Goal: Task Accomplishment & Management: Manage account settings

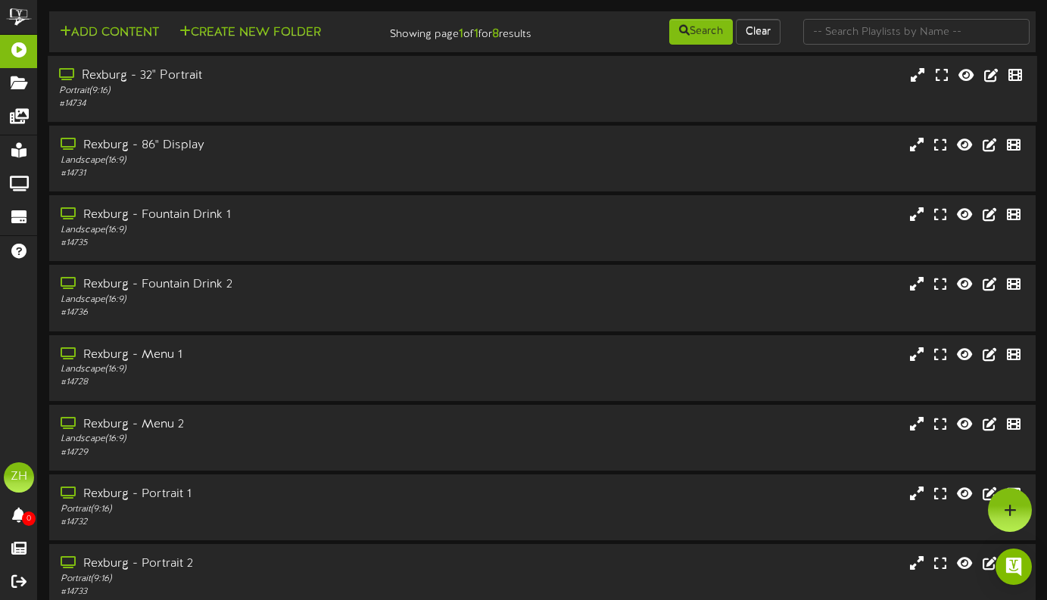
click at [149, 85] on div "Rexburg - 32" Portrait" at bounding box center [253, 75] width 389 height 17
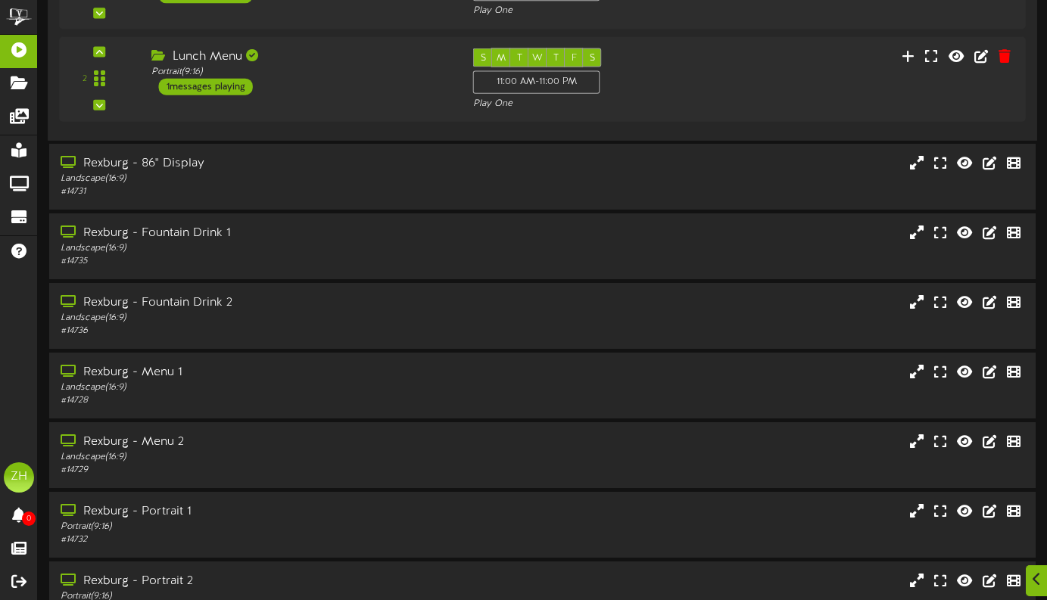
scroll to position [363, 0]
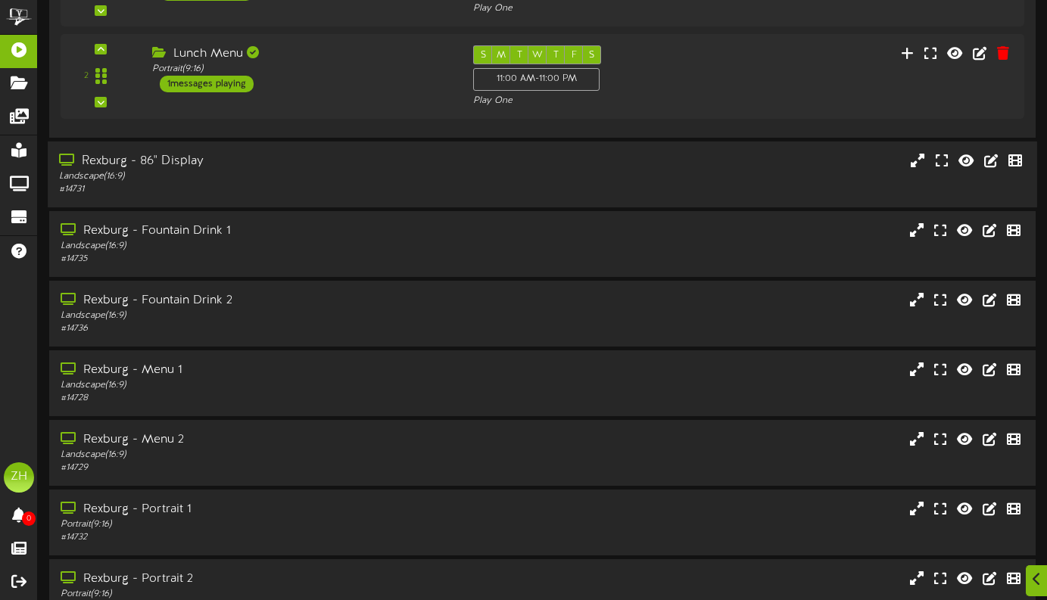
click at [171, 168] on div "Rexburg - 86" Display" at bounding box center [253, 161] width 389 height 17
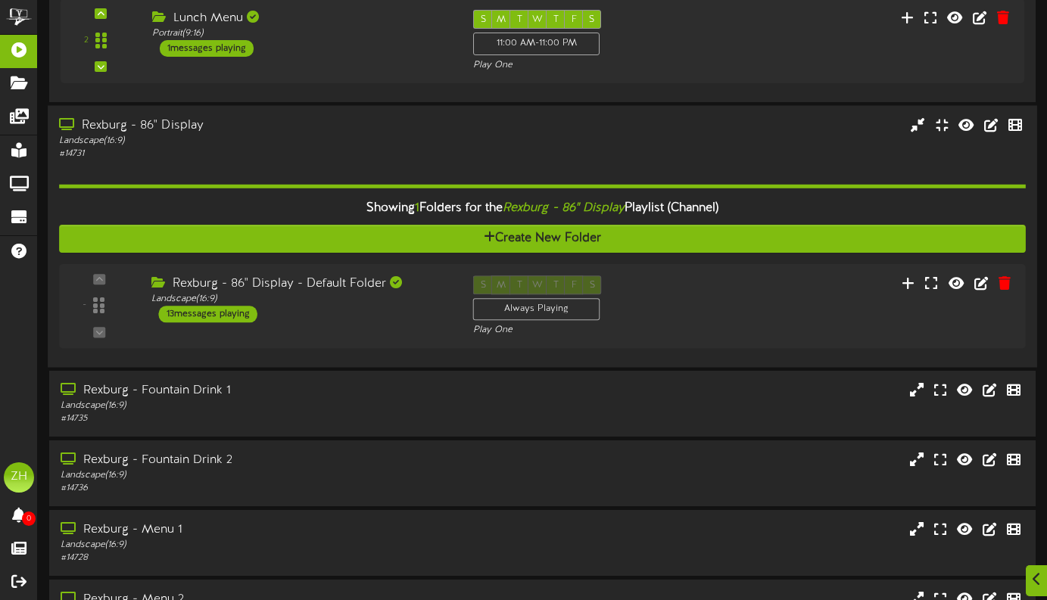
scroll to position [428, 0]
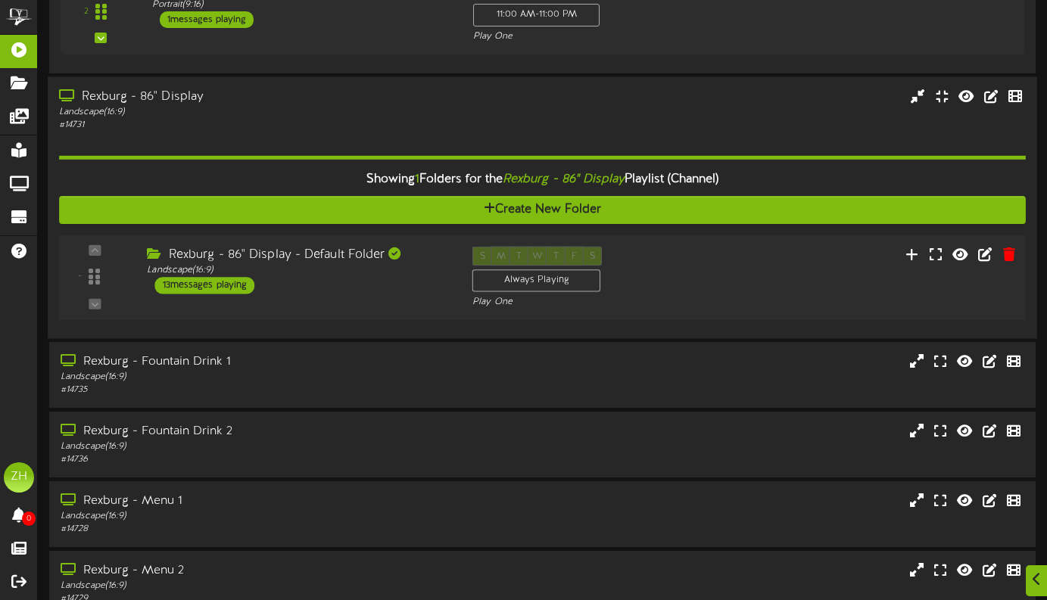
click at [205, 294] on div "13 messages playing" at bounding box center [204, 285] width 100 height 17
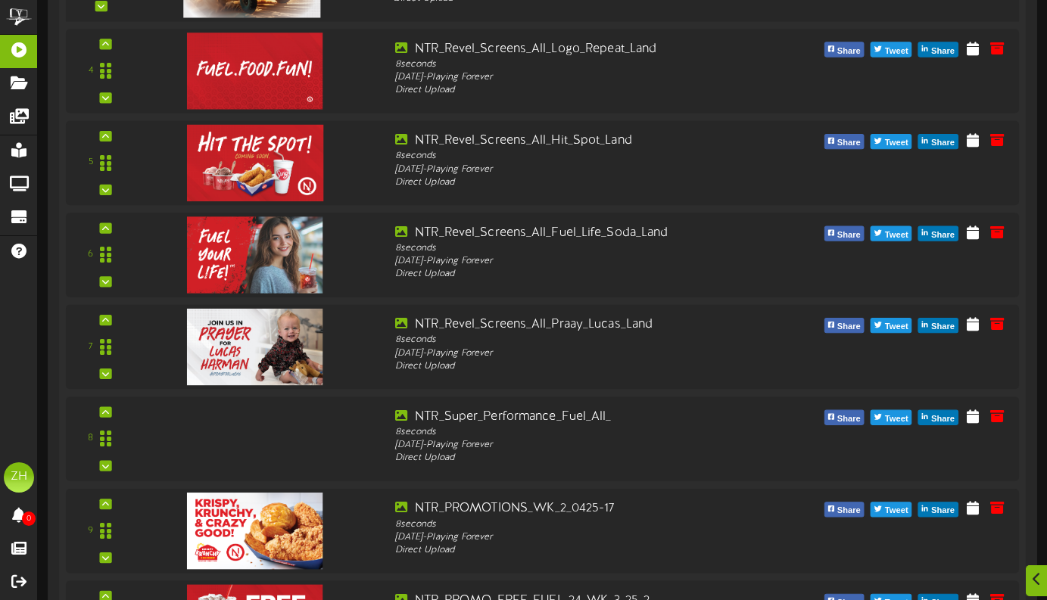
scroll to position [1080, 0]
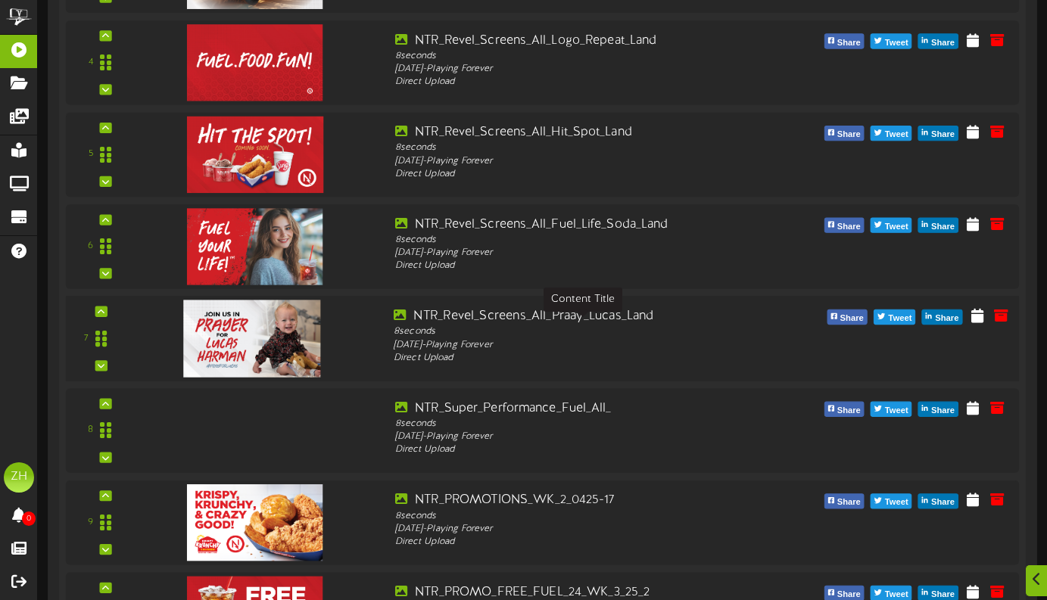
click at [485, 325] on div "NTR_Revel_Screens_All_Praay_Lucas_Land" at bounding box center [583, 315] width 378 height 17
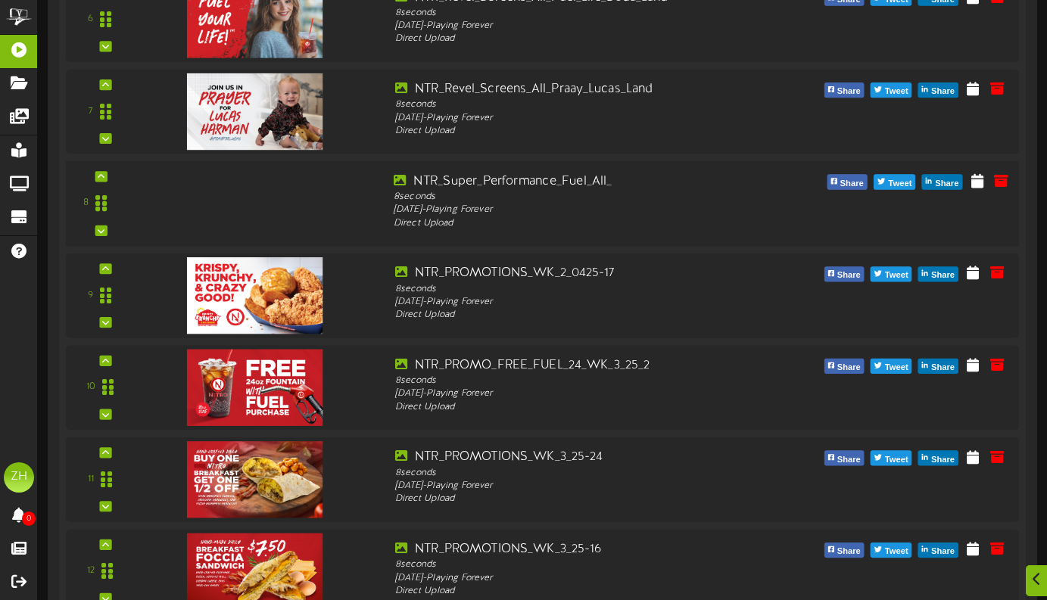
scroll to position [1310, 0]
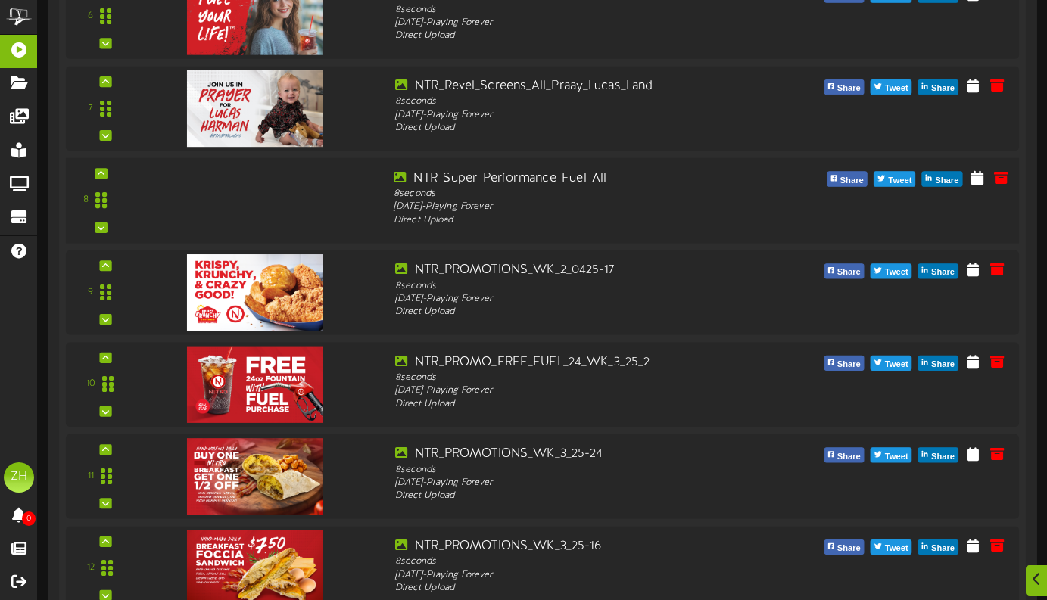
click at [277, 214] on div at bounding box center [250, 184] width 178 height 77
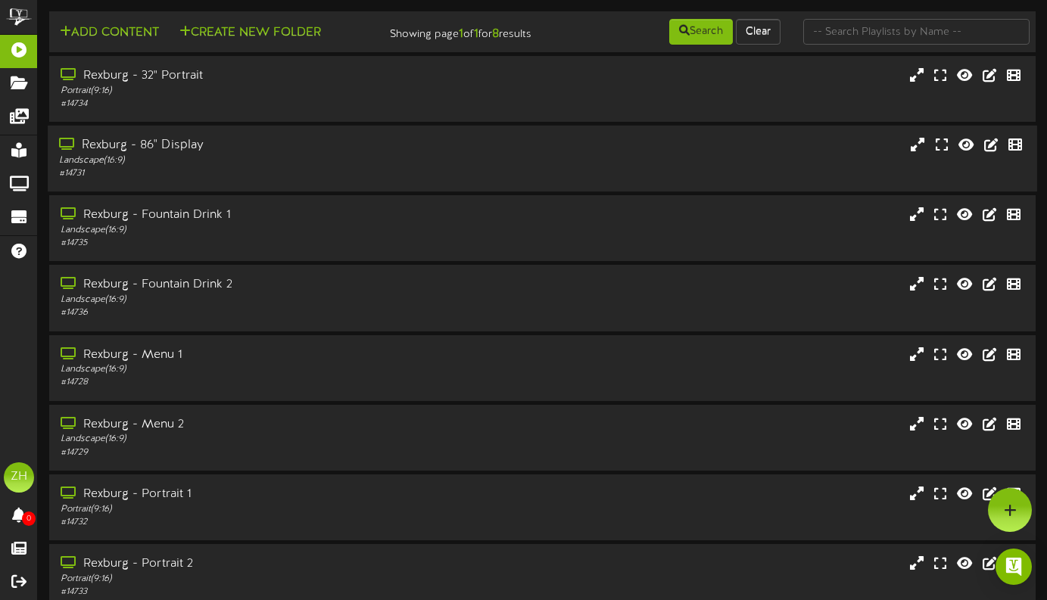
click at [176, 154] on div "Rexburg - 86" Display" at bounding box center [253, 145] width 389 height 17
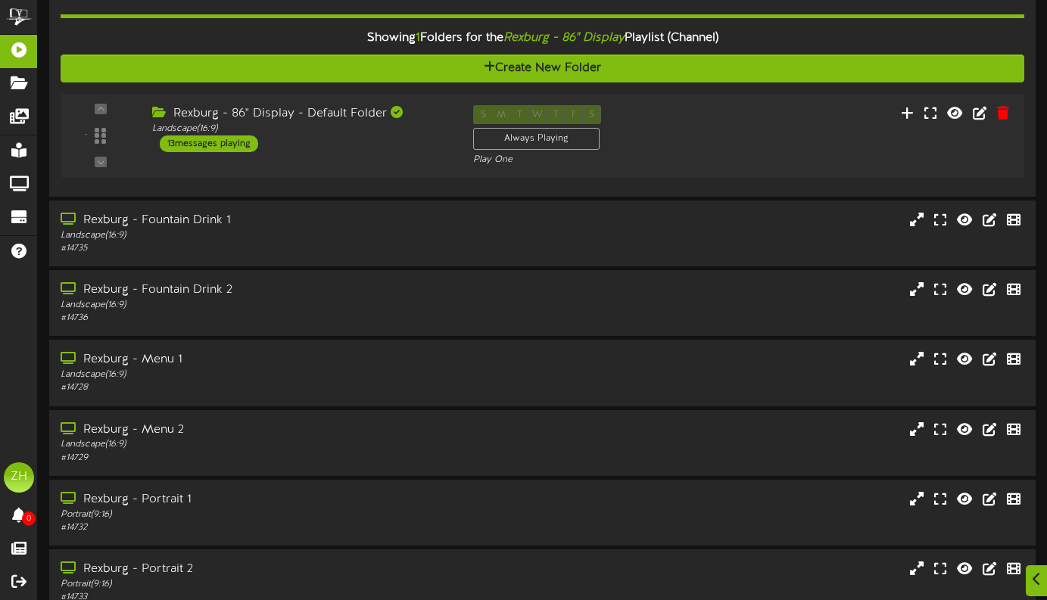
scroll to position [195, 0]
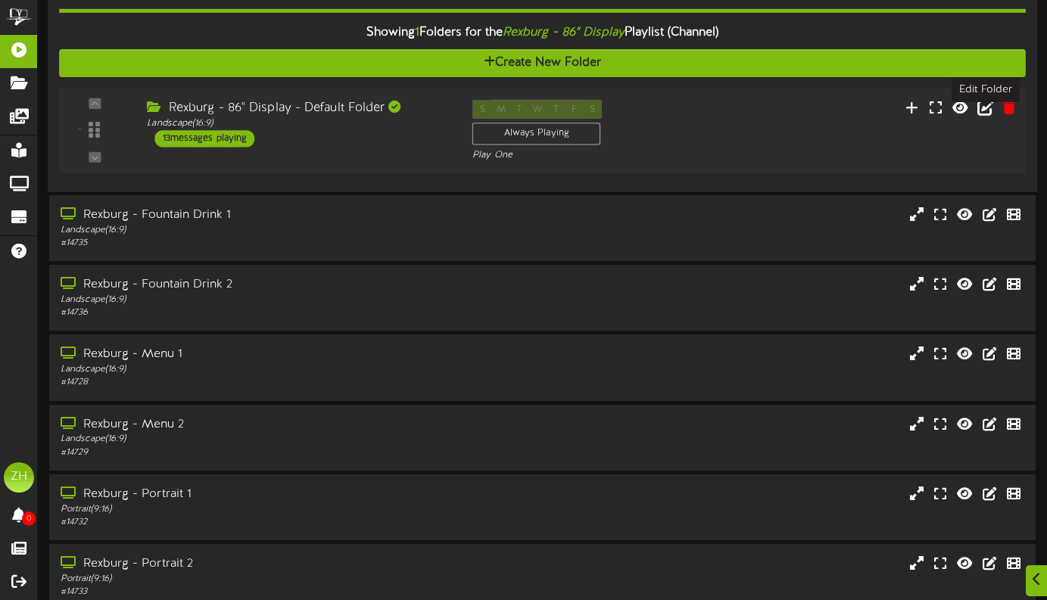
click at [993, 115] on icon at bounding box center [985, 106] width 17 height 17
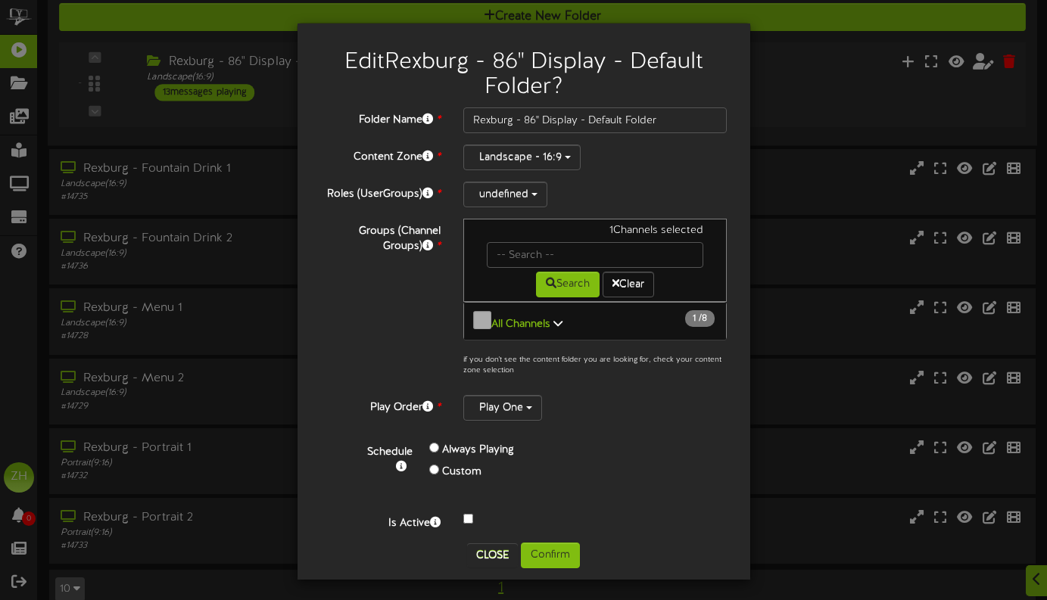
scroll to position [267, 0]
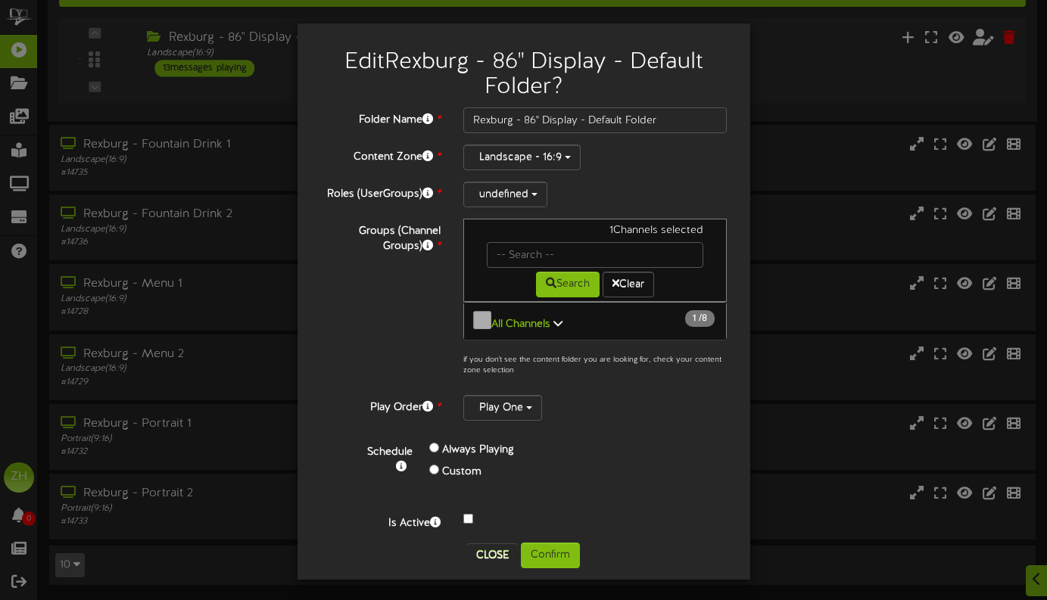
click at [556, 319] on icon at bounding box center [557, 323] width 9 height 11
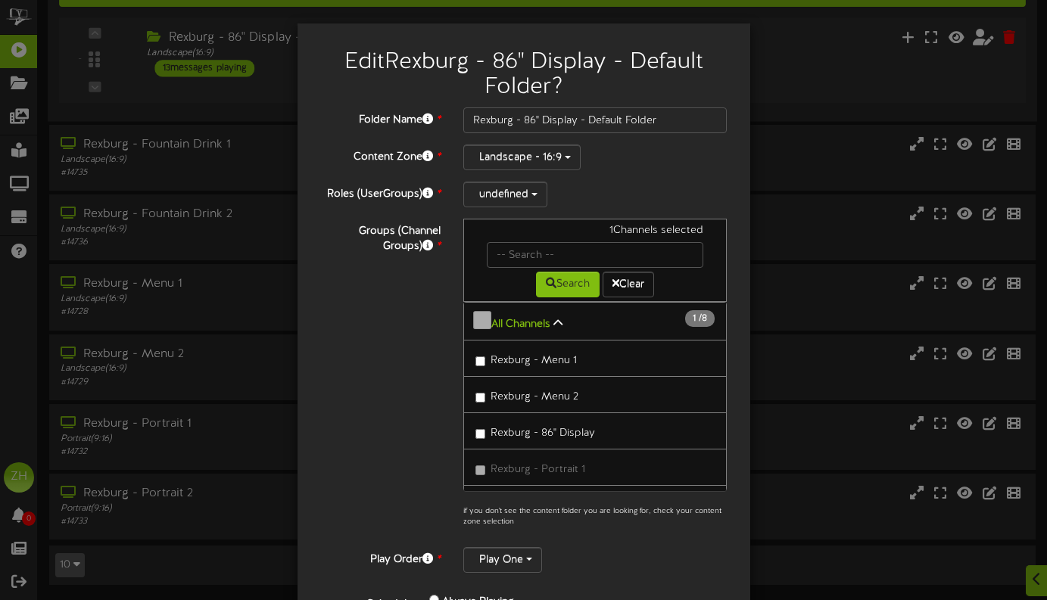
click at [556, 319] on icon at bounding box center [557, 323] width 9 height 11
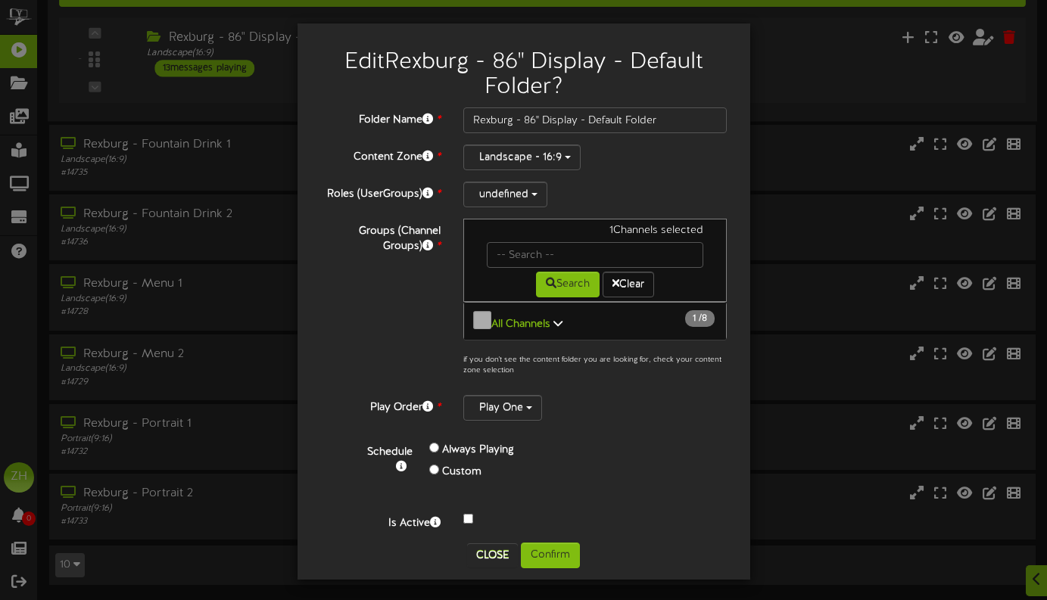
scroll to position [278, 0]
click at [494, 550] on button "Close" at bounding box center [492, 556] width 51 height 24
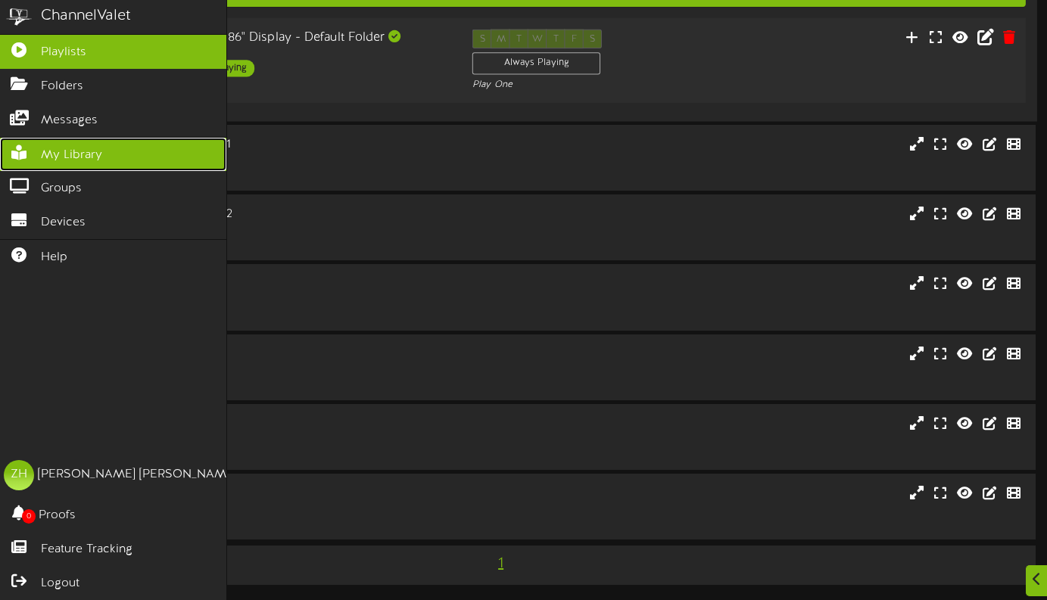
click at [28, 161] on link "My Library" at bounding box center [113, 155] width 226 height 34
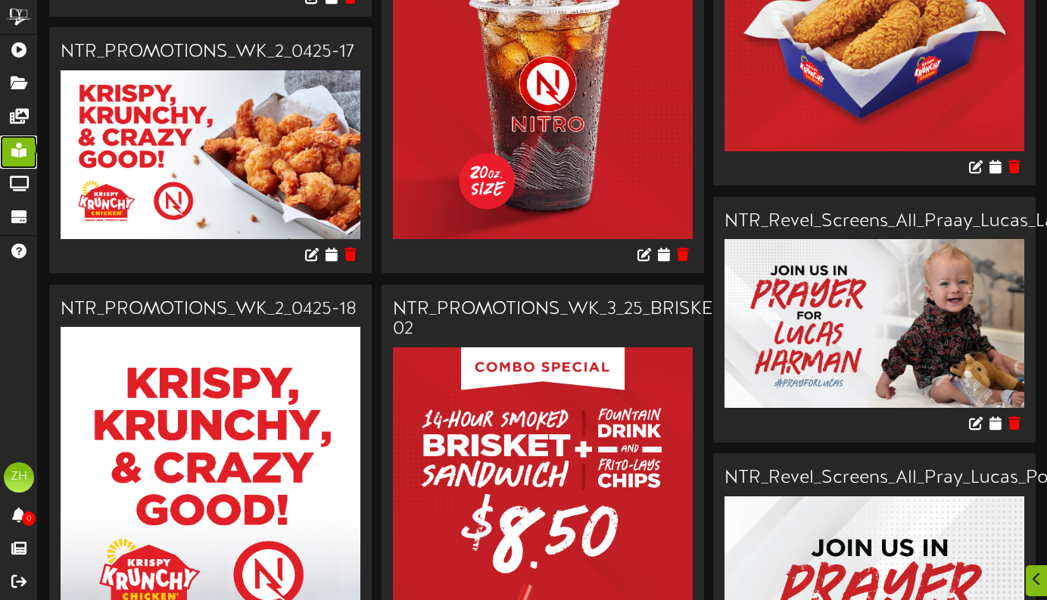
scroll to position [2194, 0]
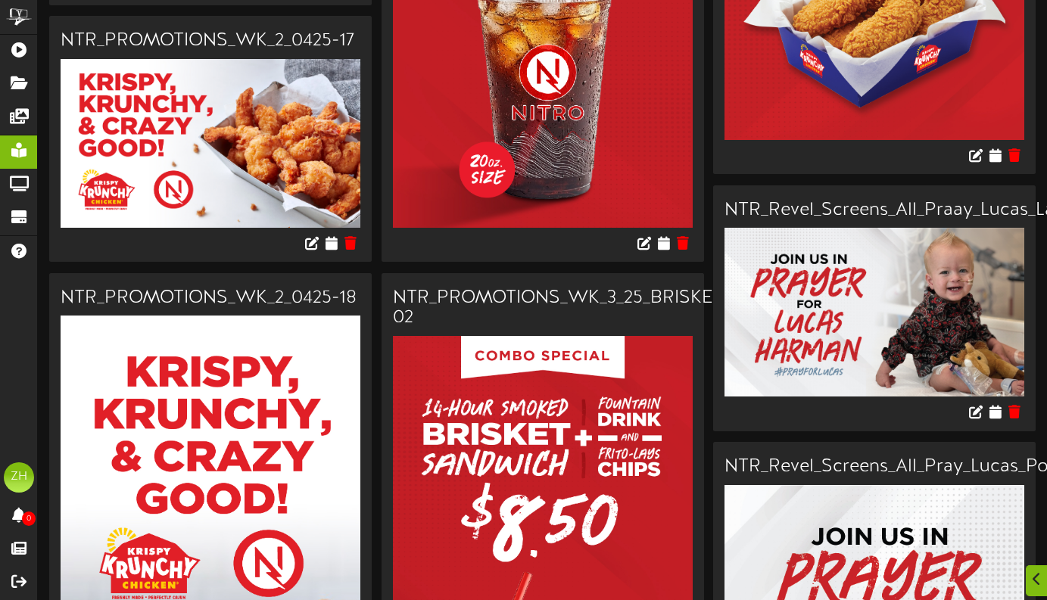
click at [957, 358] on img at bounding box center [875, 312] width 300 height 169
click at [1011, 407] on icon at bounding box center [1014, 412] width 14 height 17
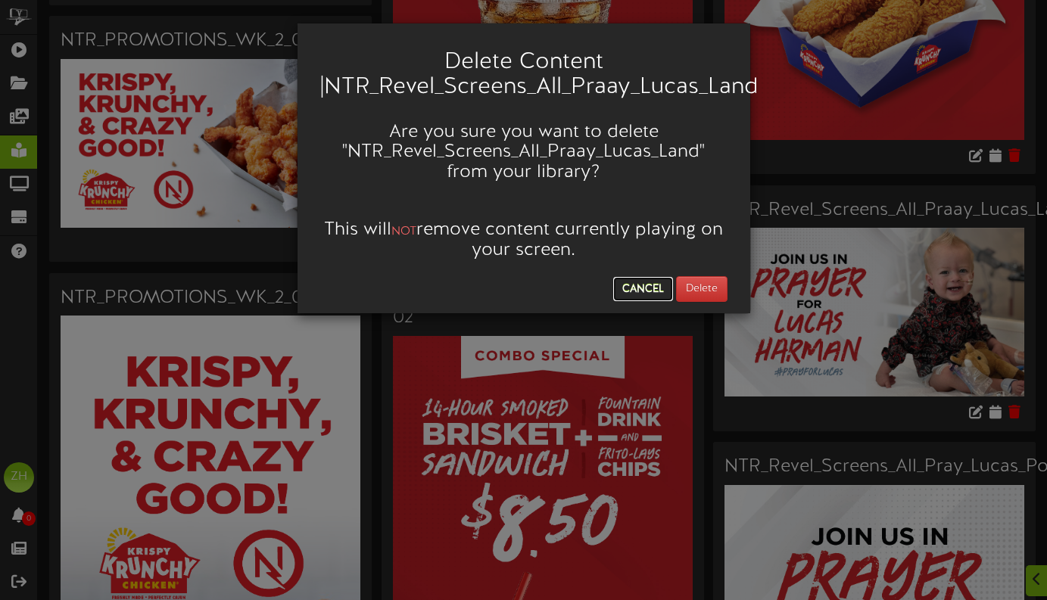
click at [644, 288] on button "Cancel" at bounding box center [643, 289] width 60 height 24
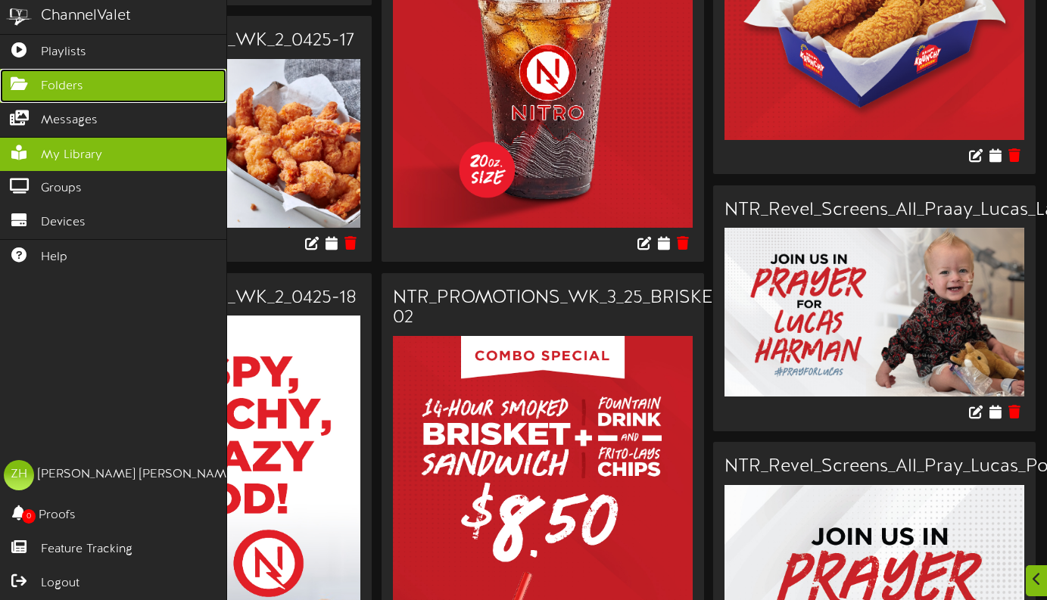
click at [68, 83] on span "Folders" at bounding box center [62, 86] width 42 height 17
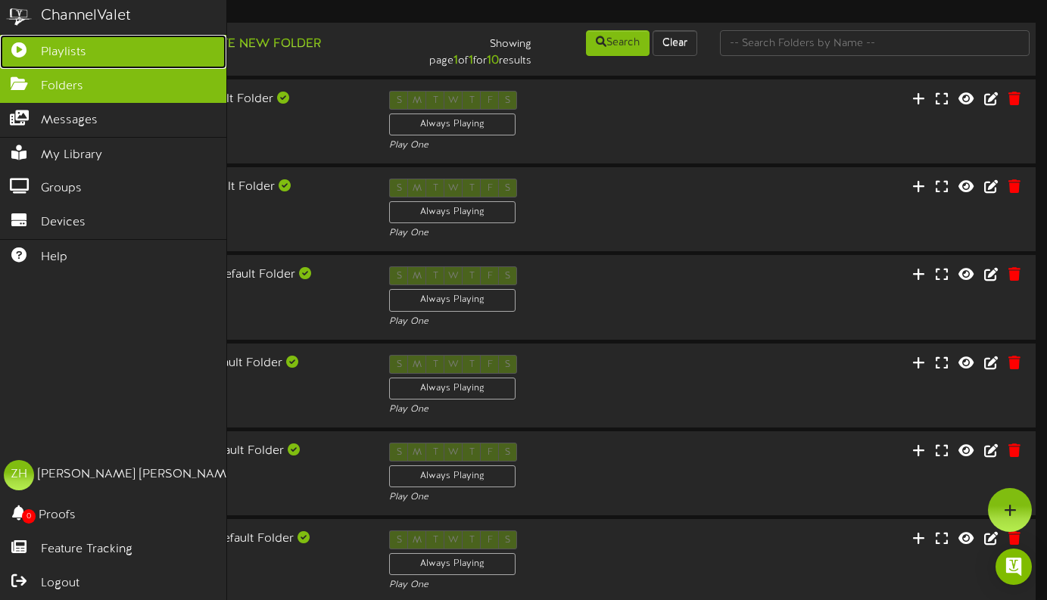
click at [46, 54] on span "Playlists" at bounding box center [63, 52] width 45 height 17
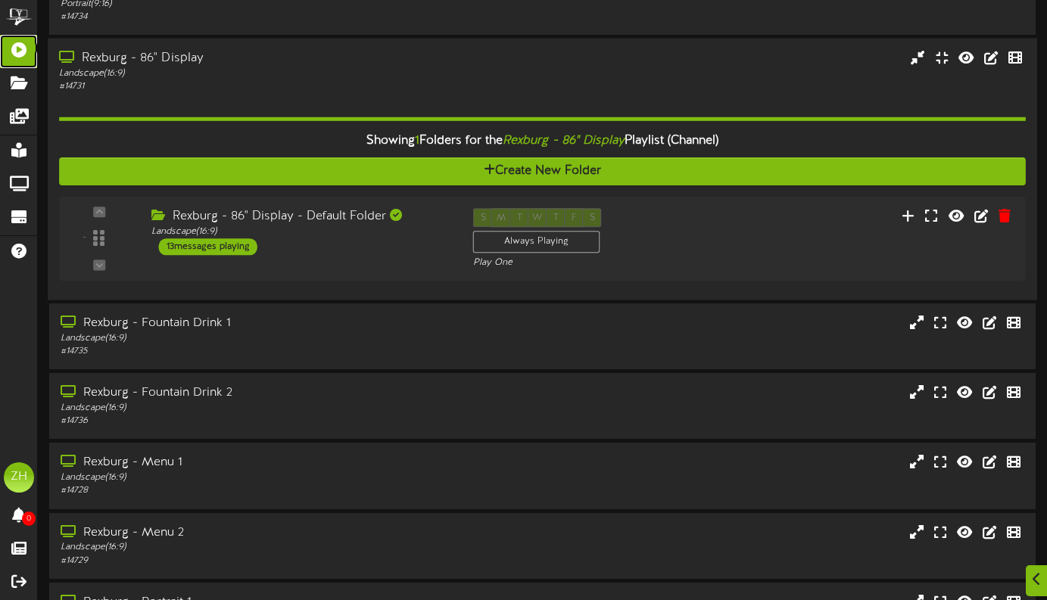
scroll to position [92, 0]
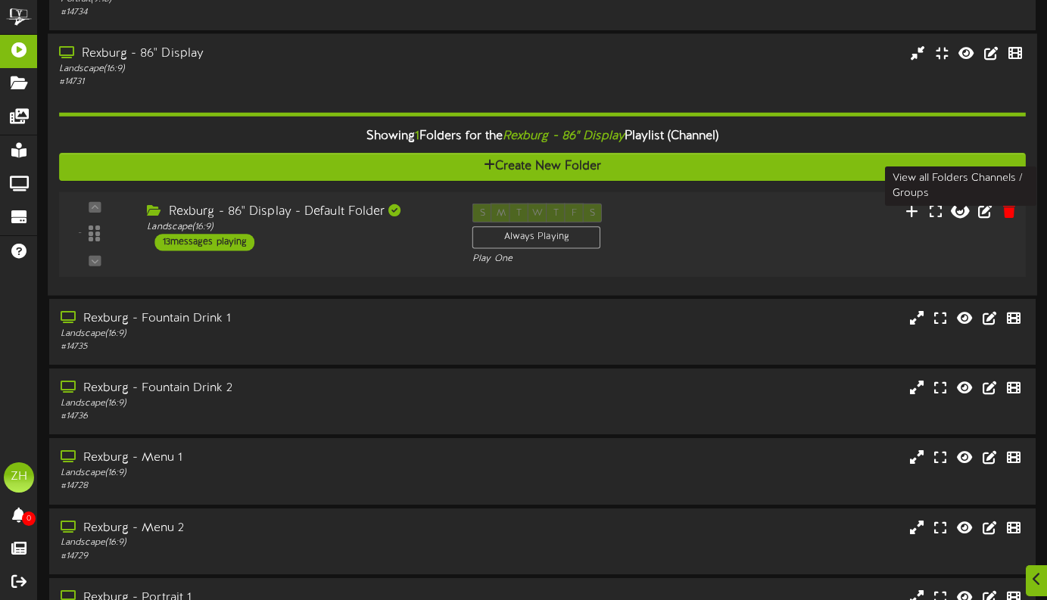
click at [965, 219] on icon at bounding box center [960, 210] width 18 height 17
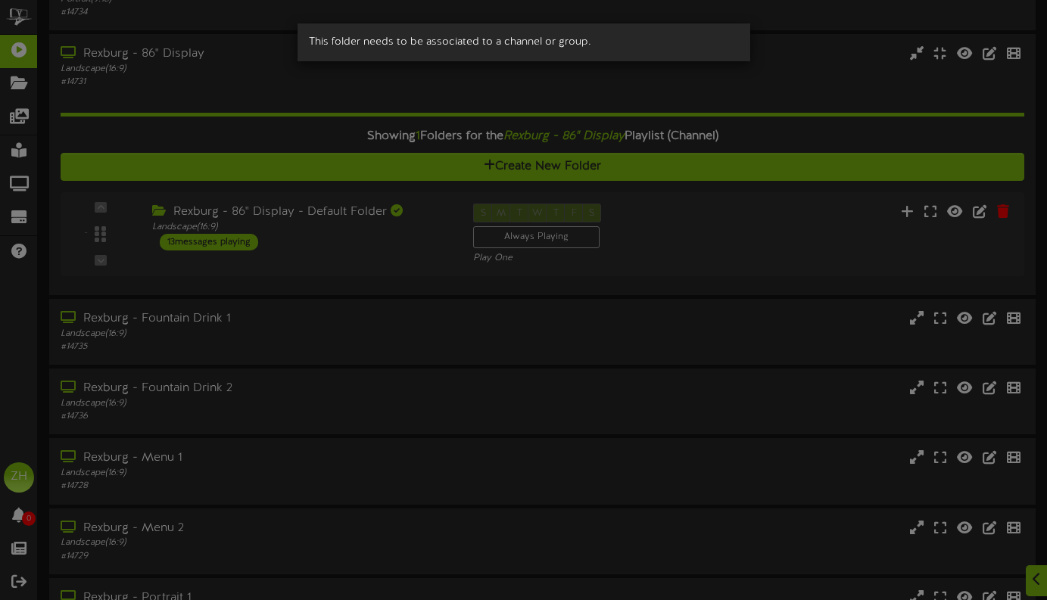
click at [958, 224] on div "This folder needs to be associated to a channel or group." at bounding box center [523, 300] width 1047 height 600
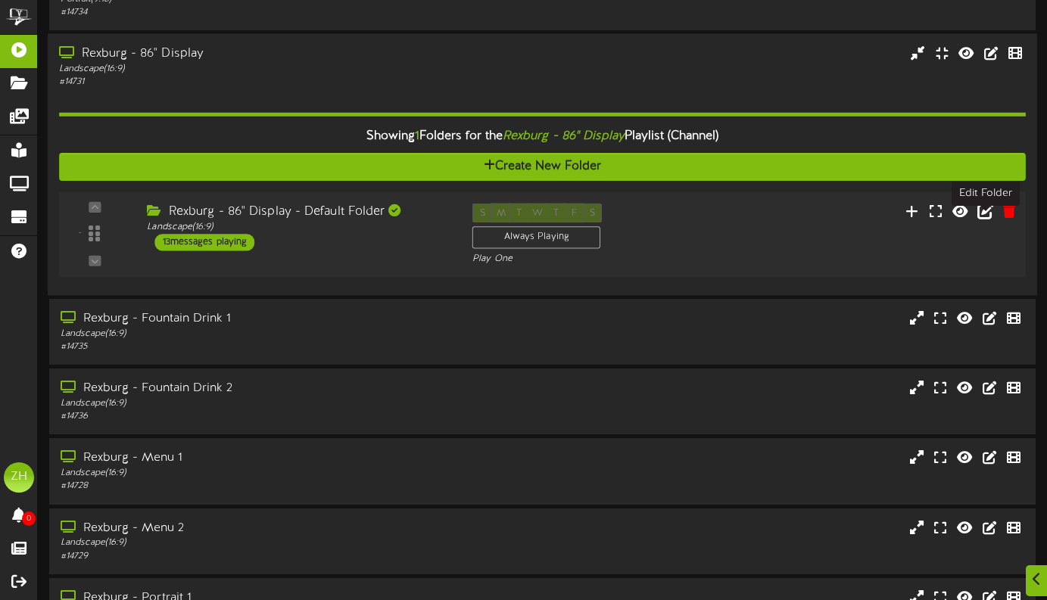
click at [983, 219] on icon at bounding box center [985, 210] width 17 height 17
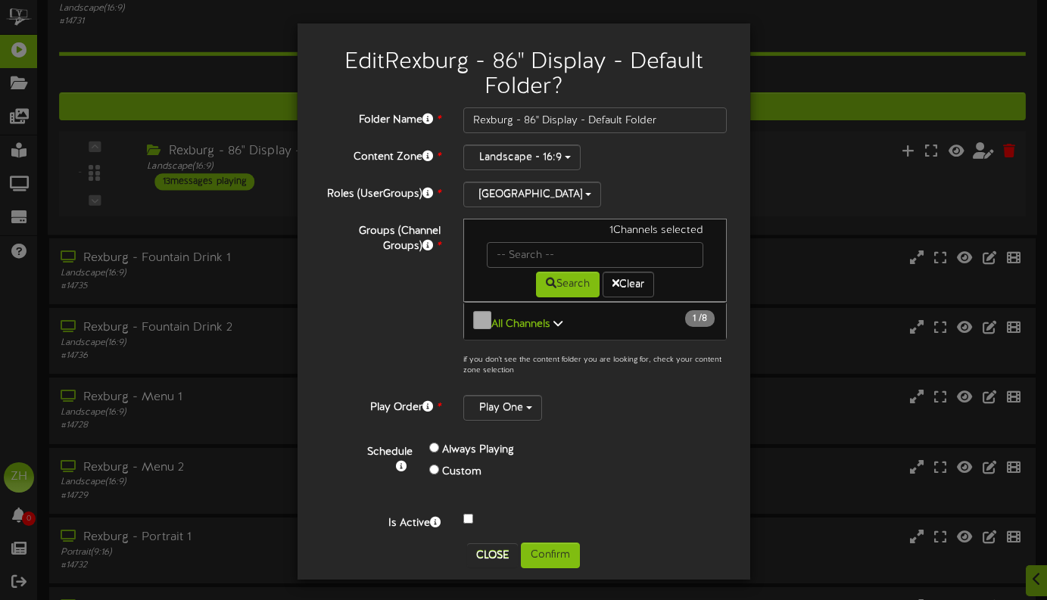
scroll to position [167, 0]
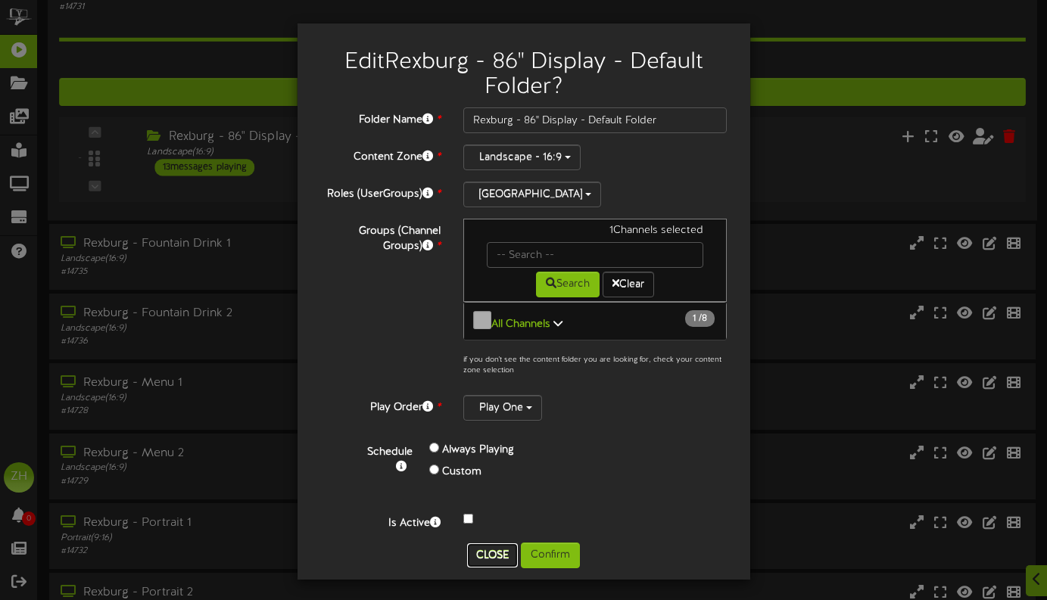
click at [496, 553] on button "Close" at bounding box center [492, 556] width 51 height 24
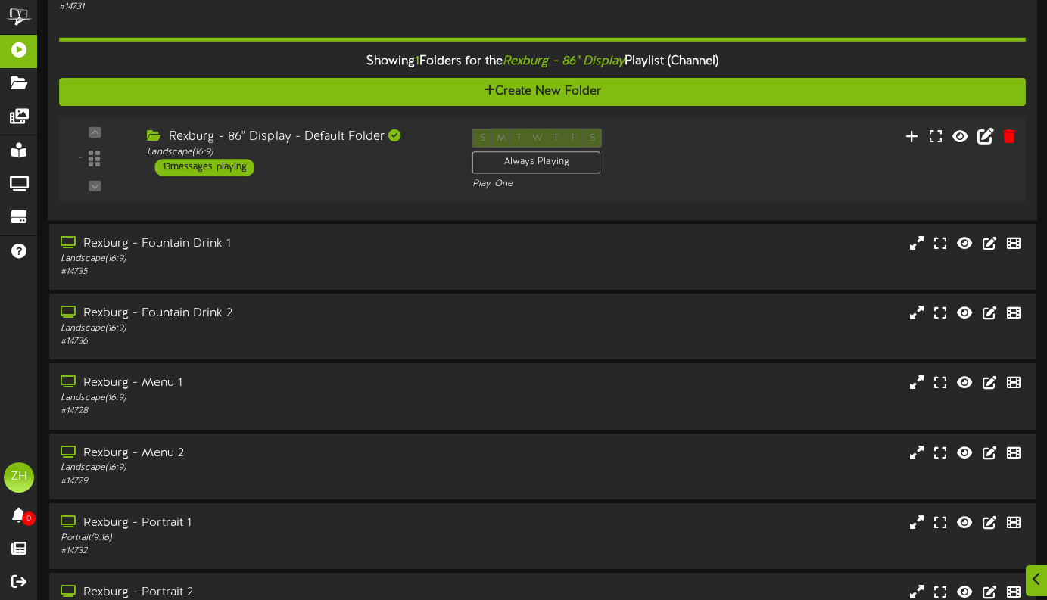
click at [226, 176] on div "13 messages playing" at bounding box center [204, 167] width 100 height 17
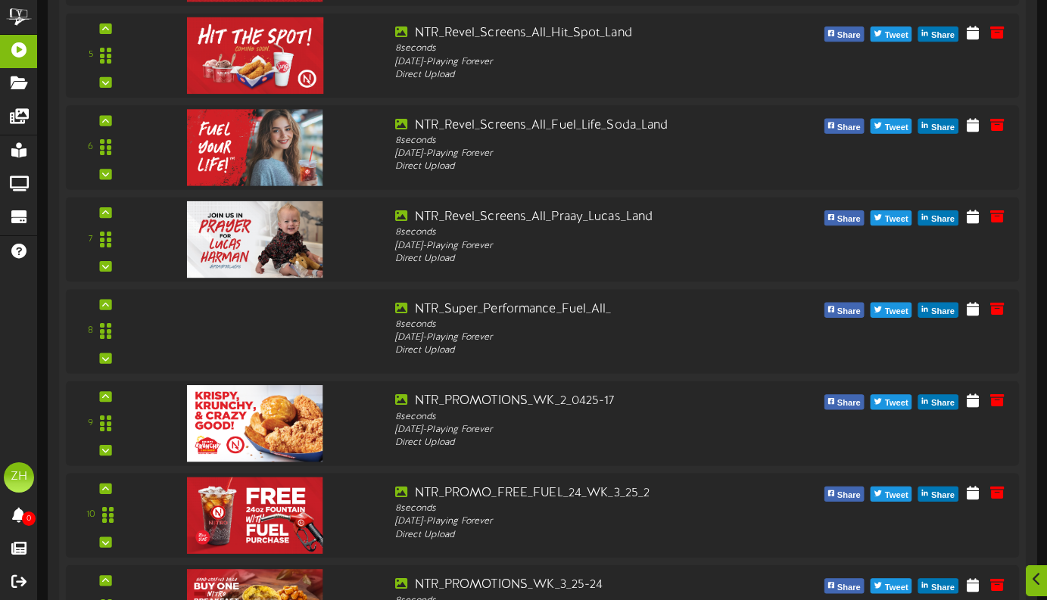
scroll to position [804, 0]
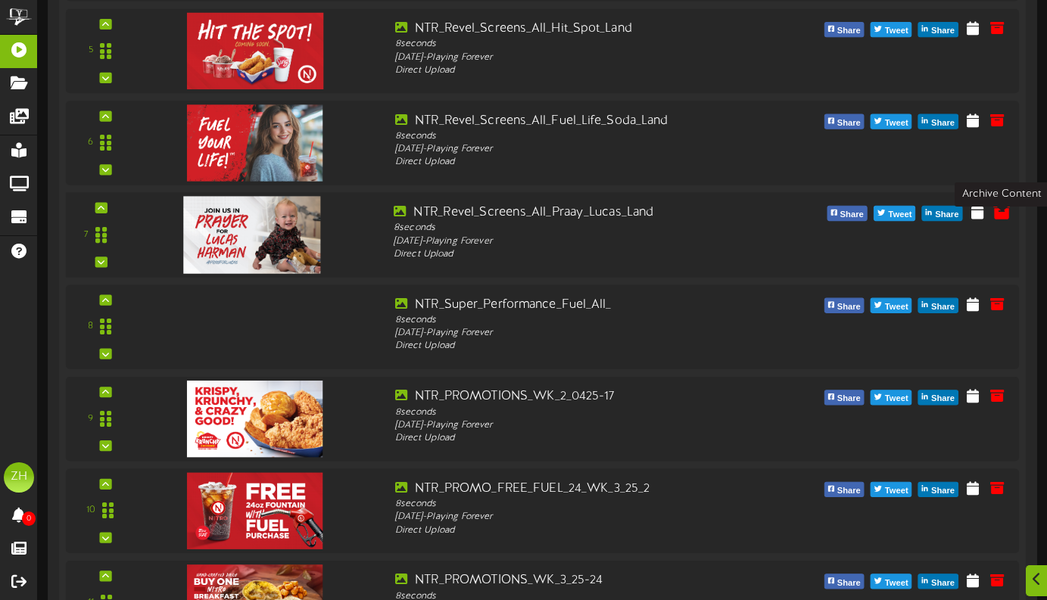
click at [1007, 220] on icon at bounding box center [1001, 211] width 17 height 17
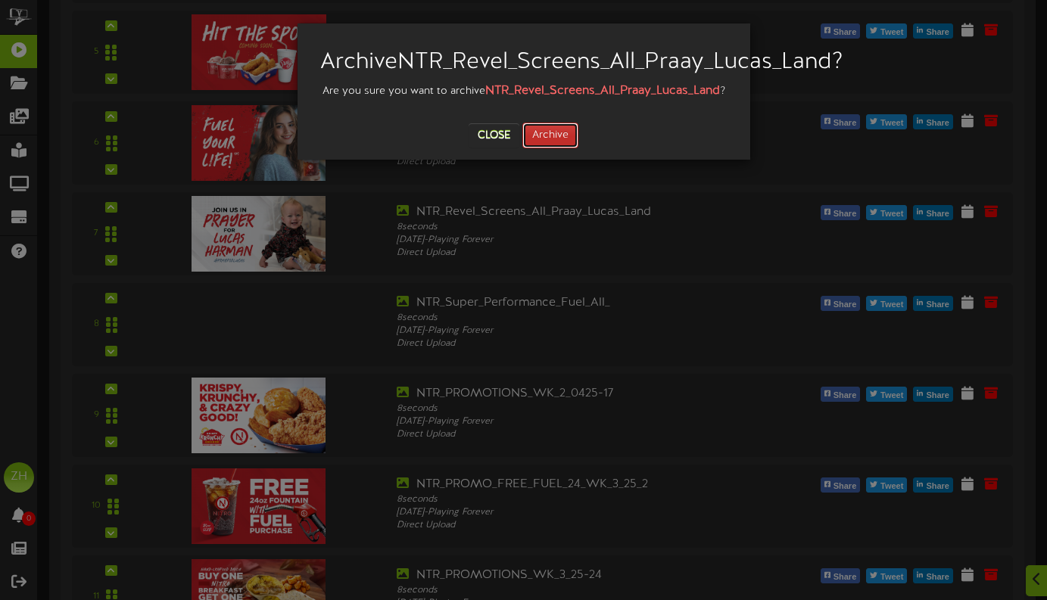
click at [539, 148] on button "Archive" at bounding box center [550, 136] width 56 height 26
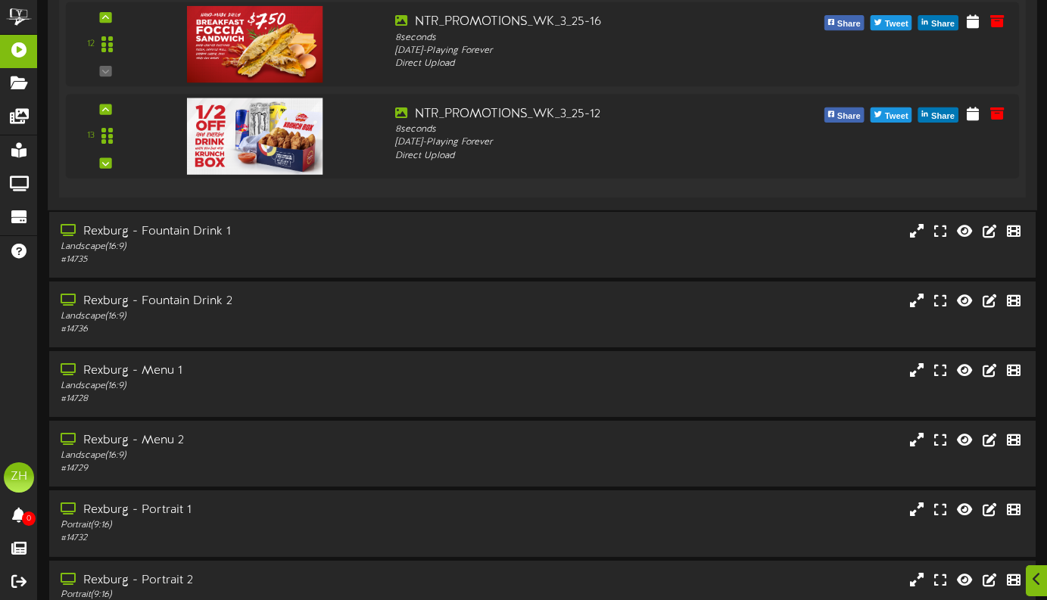
scroll to position [1368, 0]
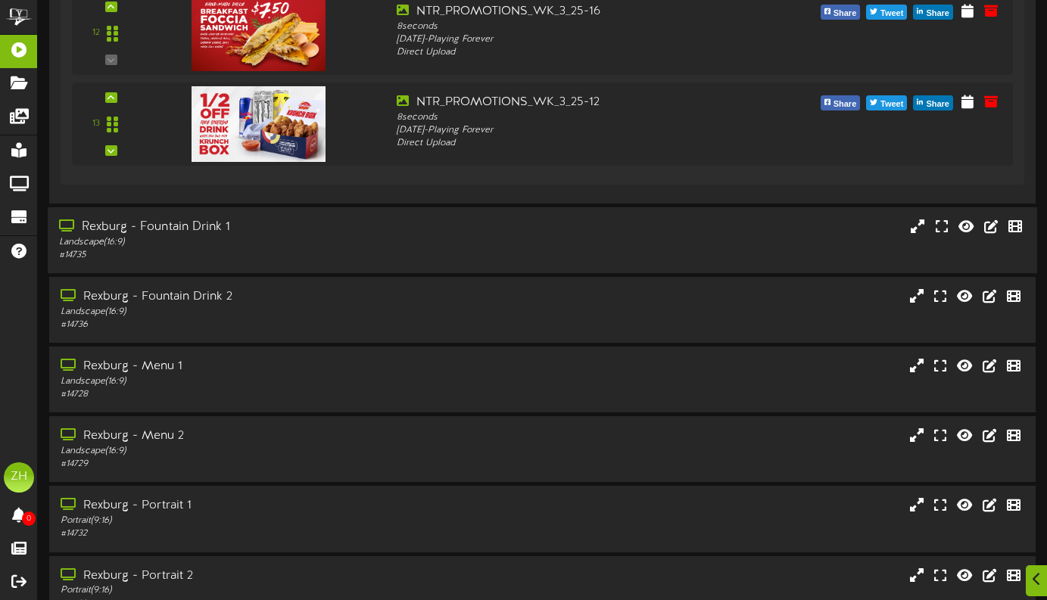
click at [481, 256] on div "Rexburg - Fountain Drink 1 Landscape ( 16:9 ) # 14735" at bounding box center [543, 240] width 990 height 43
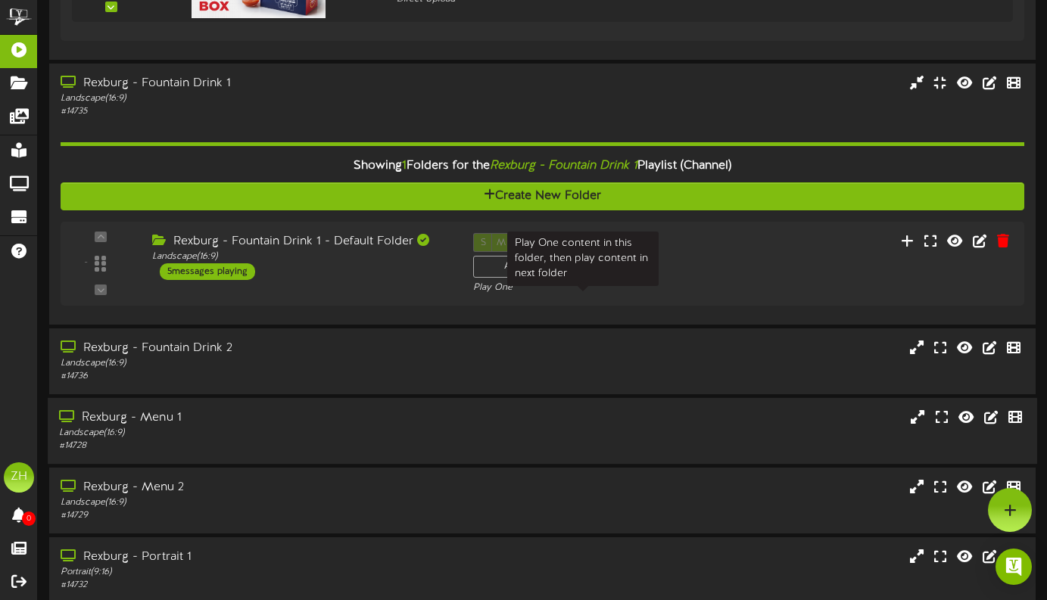
scroll to position [1510, 0]
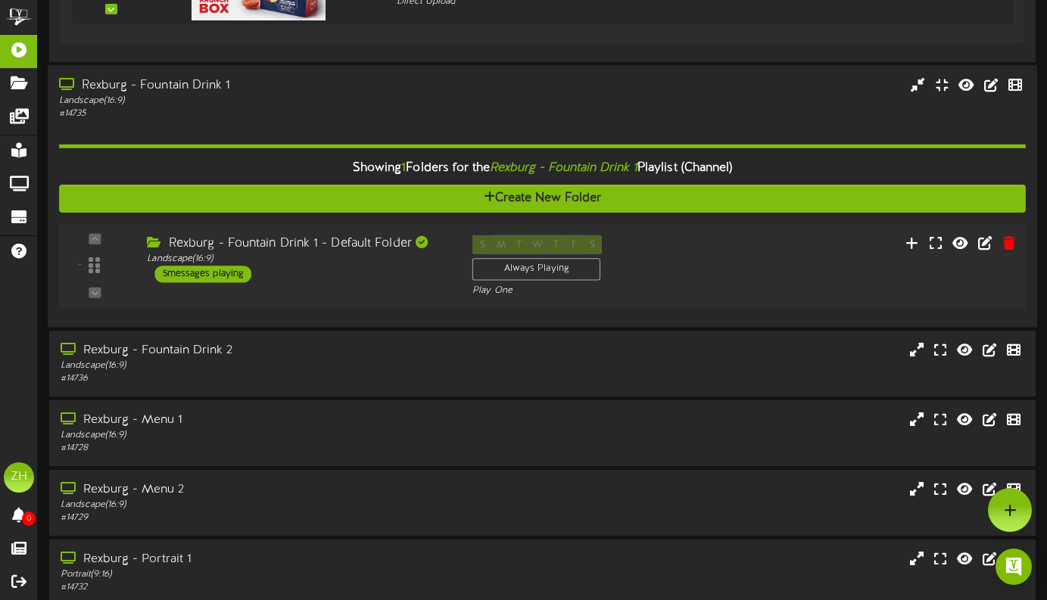
click at [221, 282] on div "5 messages playing" at bounding box center [202, 274] width 97 height 17
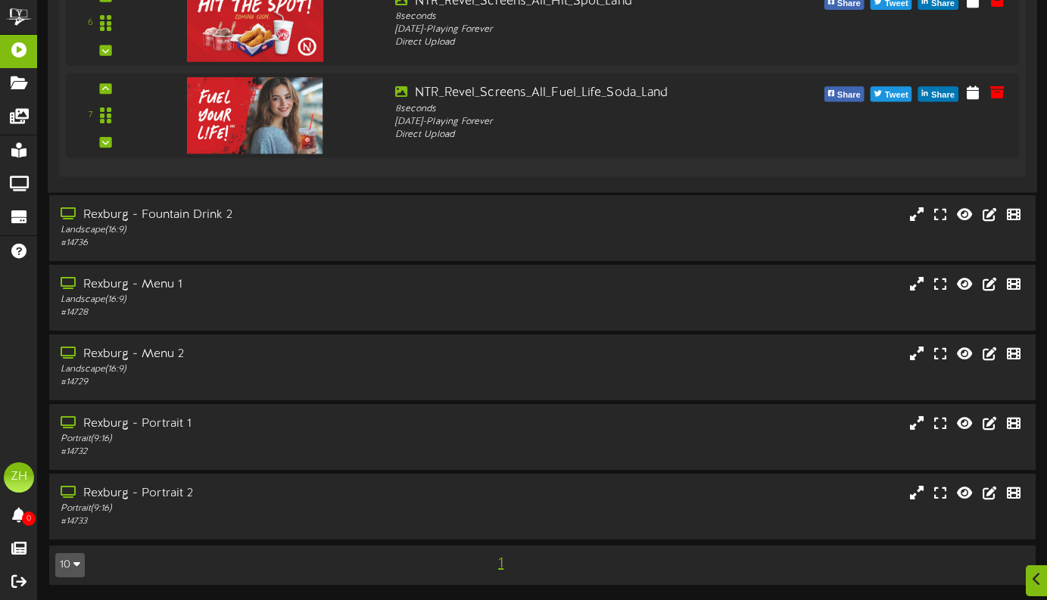
scroll to position [2206, 0]
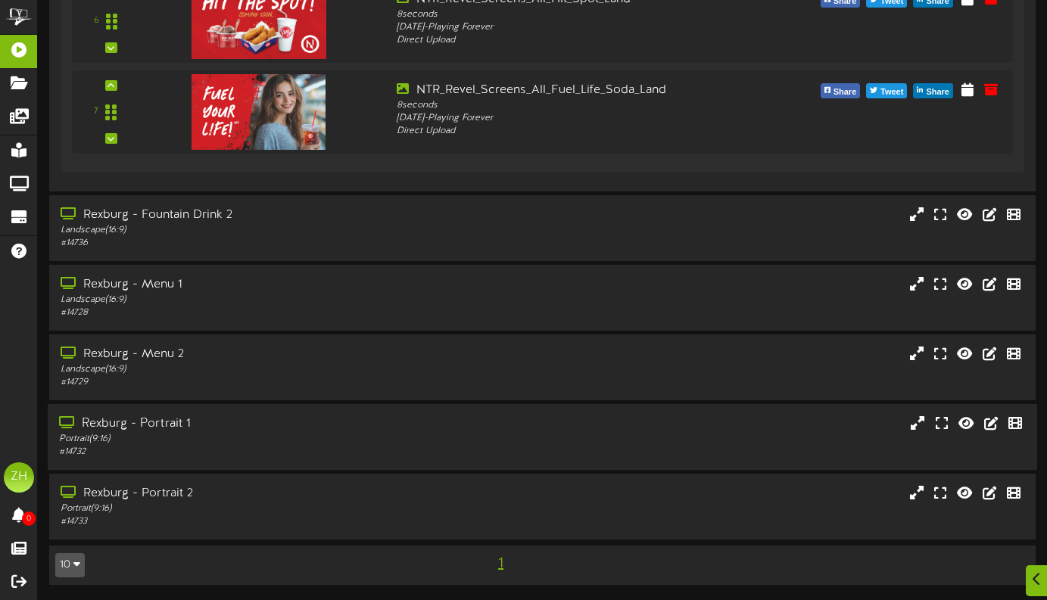
click at [256, 422] on div "Rexburg - Portrait 1" at bounding box center [253, 424] width 389 height 17
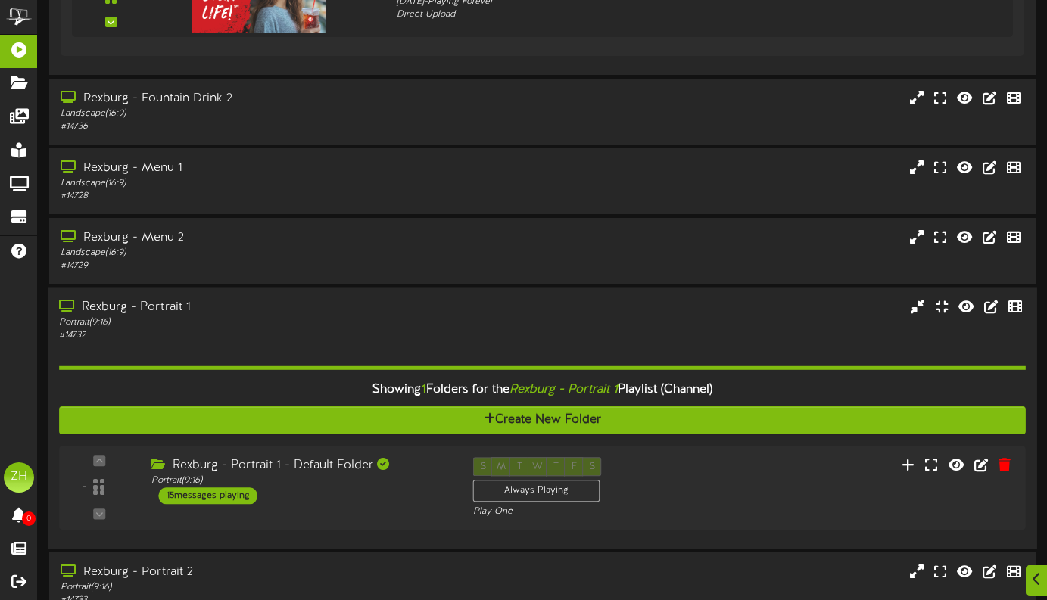
scroll to position [2402, 0]
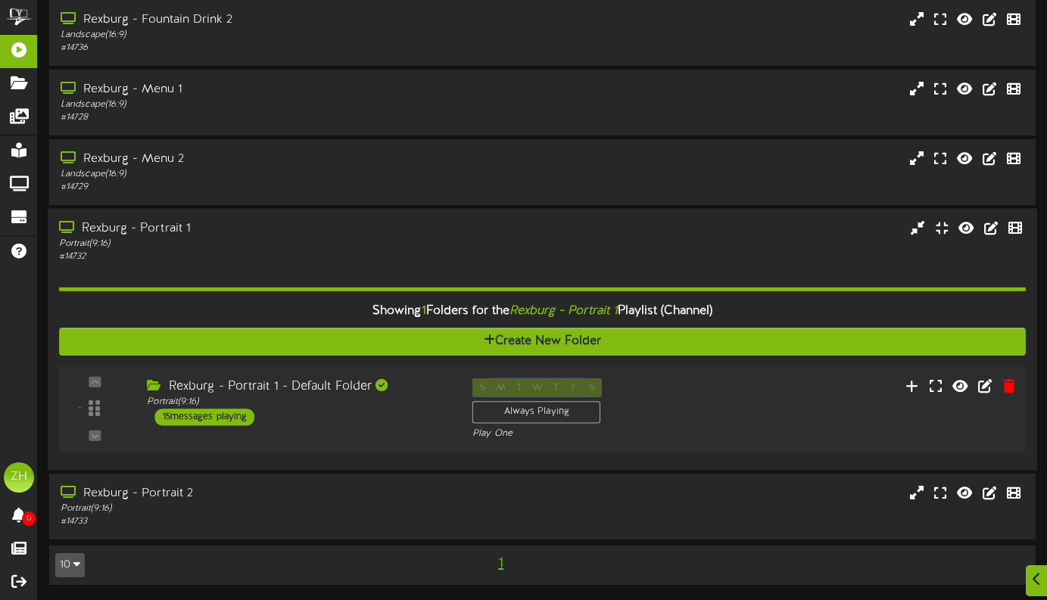
click at [237, 420] on div "15 messages playing" at bounding box center [204, 417] width 100 height 17
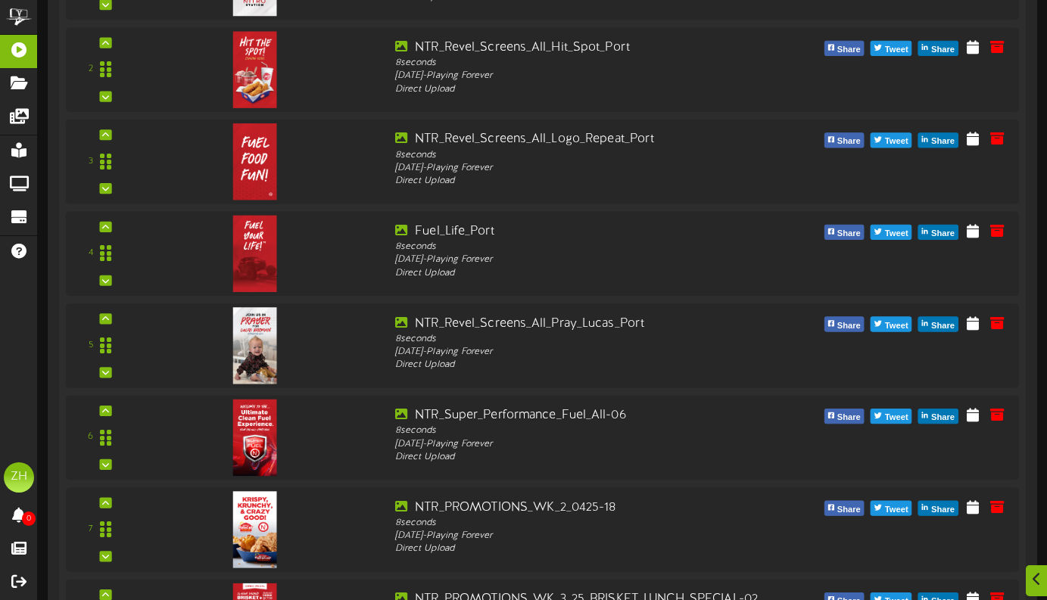
scroll to position [2990, 0]
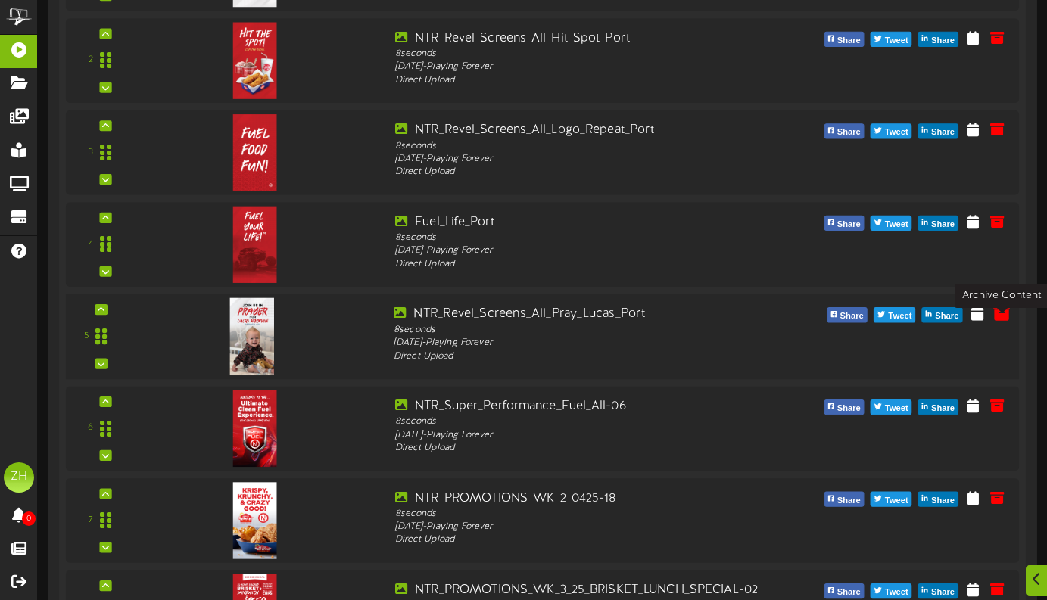
click at [1003, 321] on icon at bounding box center [1001, 312] width 17 height 17
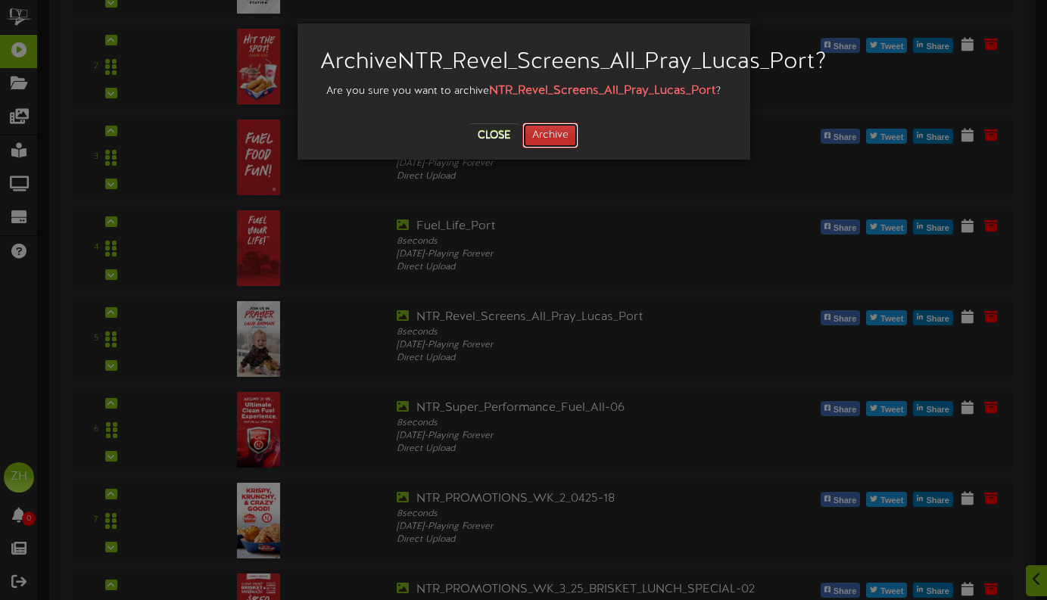
click at [558, 148] on button "Archive" at bounding box center [550, 136] width 56 height 26
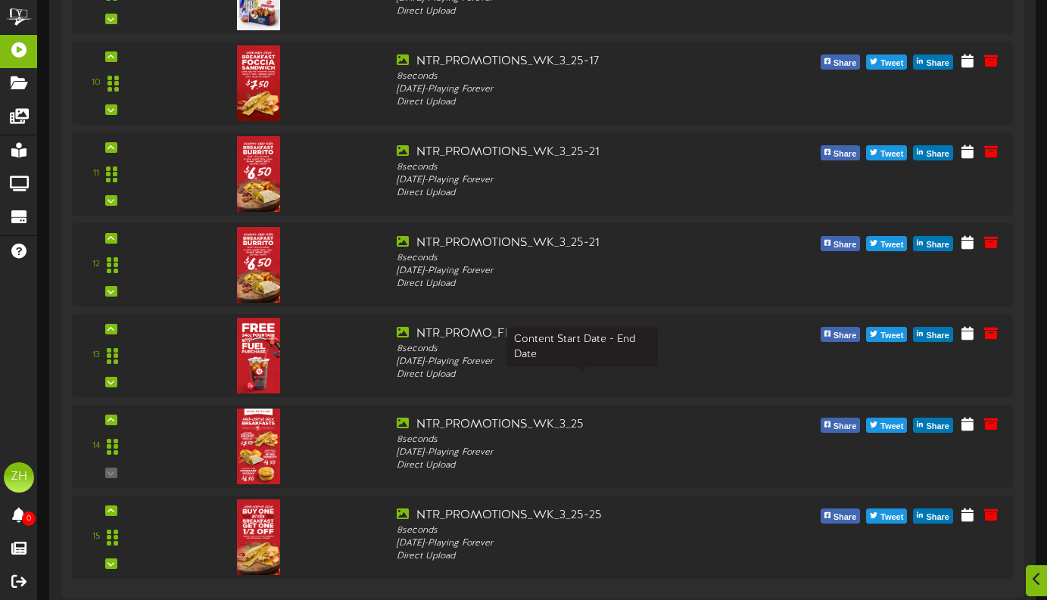
scroll to position [3768, 0]
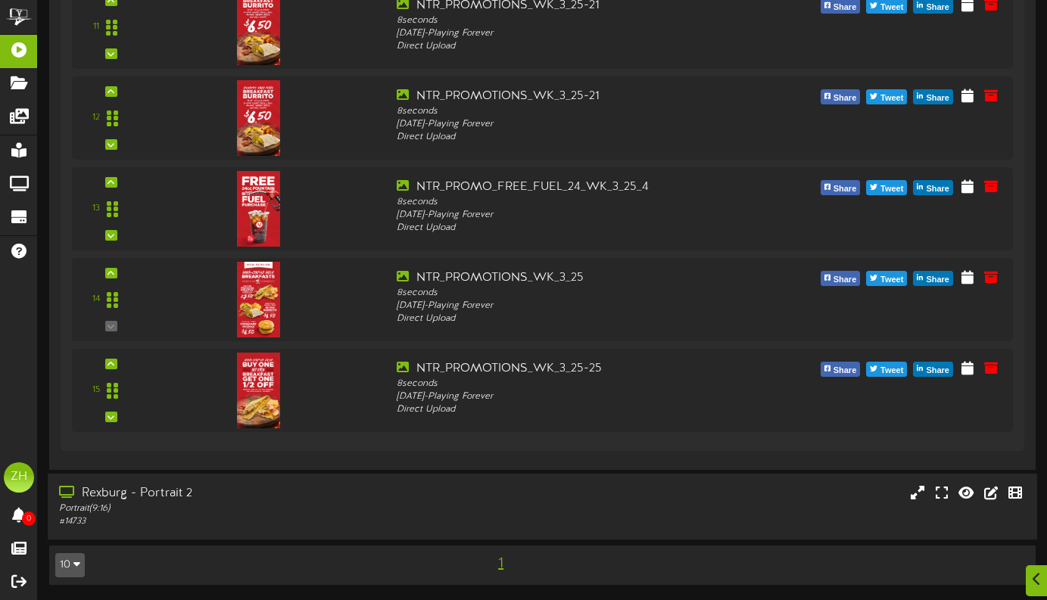
click at [148, 491] on div "Rexburg - Portrait 2" at bounding box center [253, 493] width 389 height 17
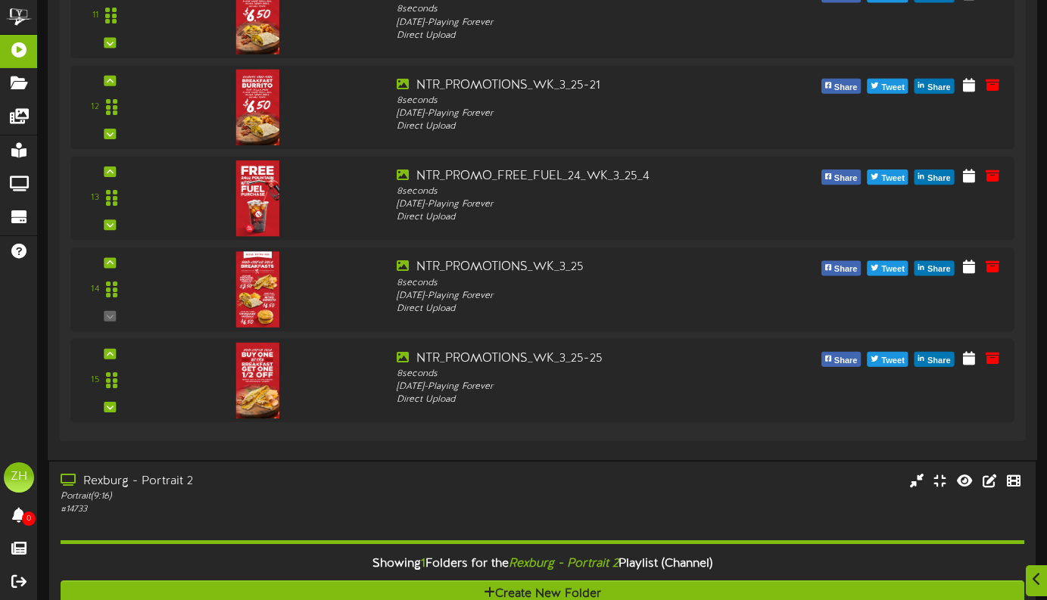
scroll to position [3963, 0]
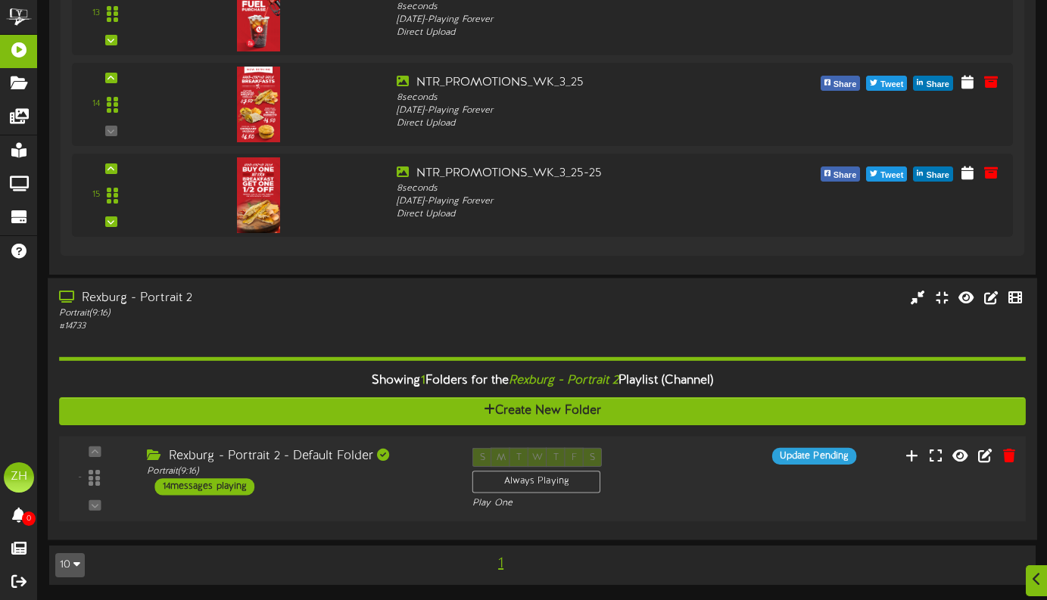
click at [212, 490] on div "14 messages playing" at bounding box center [204, 486] width 100 height 17
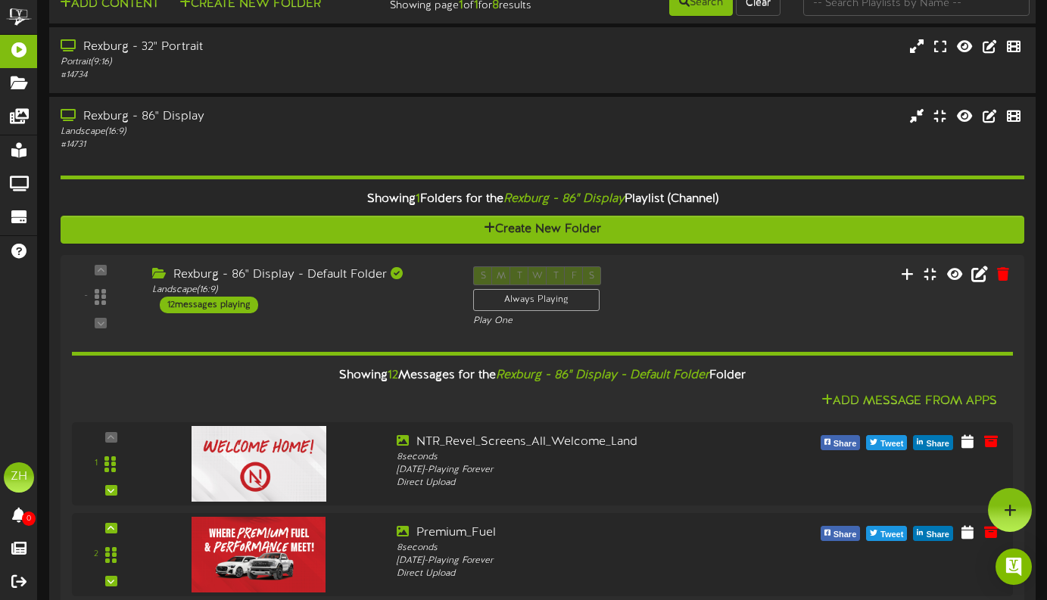
scroll to position [0, 0]
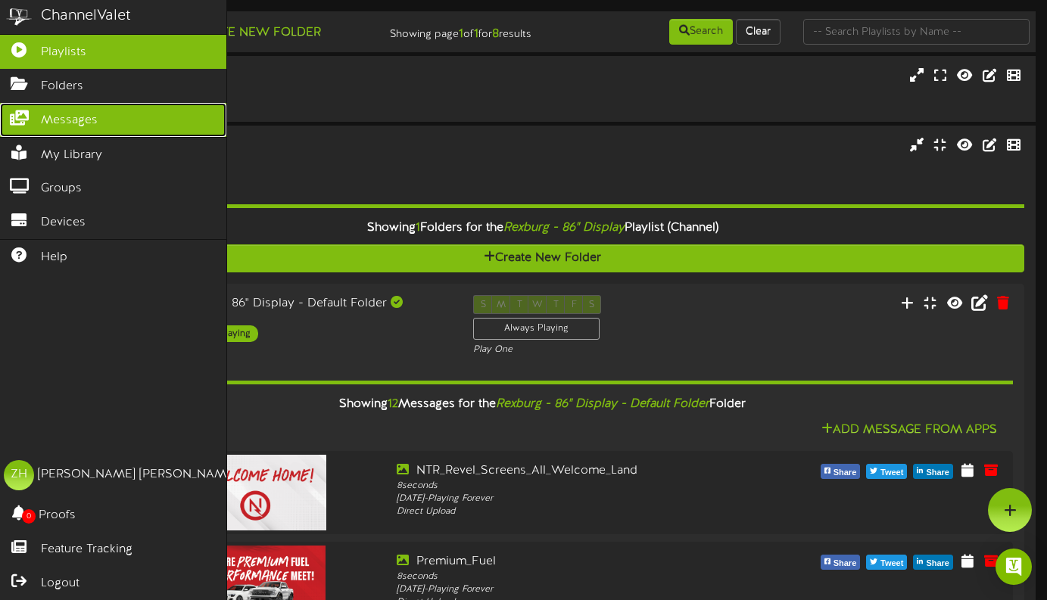
click at [58, 123] on span "Messages" at bounding box center [69, 120] width 57 height 17
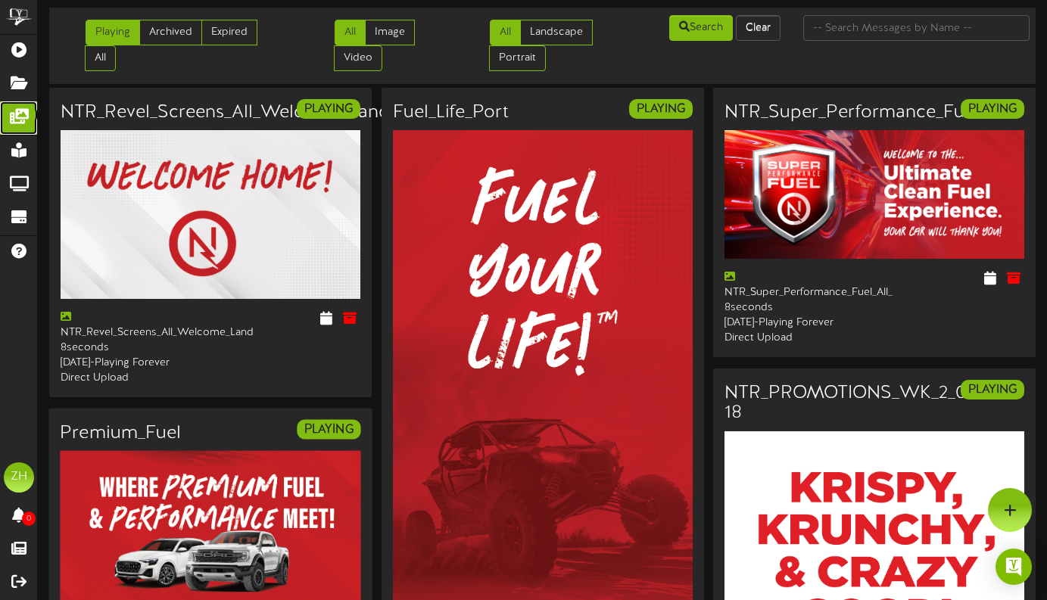
scroll to position [13, 0]
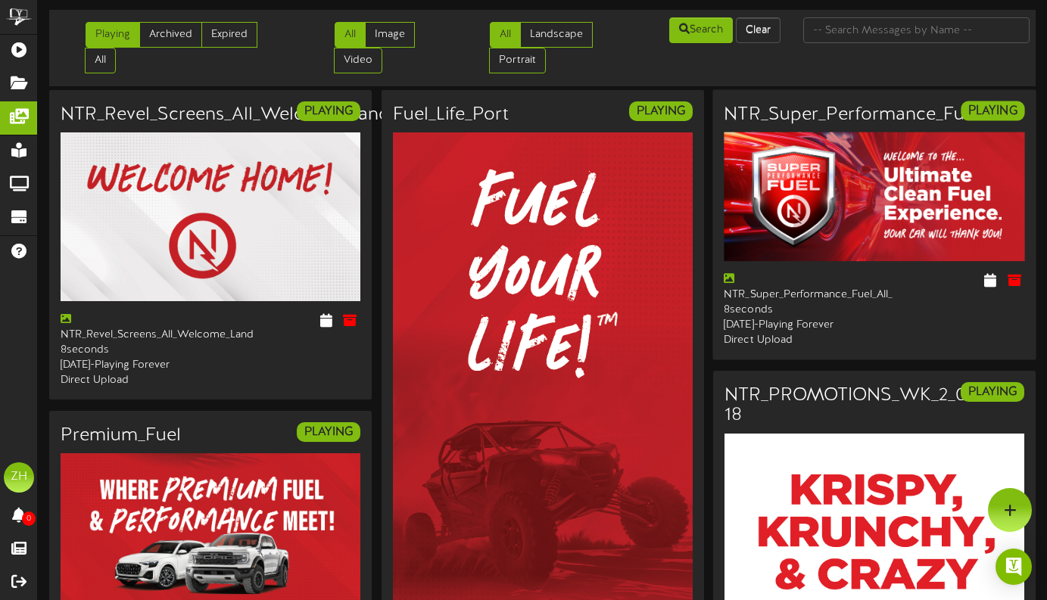
click at [828, 186] on img at bounding box center [874, 196] width 301 height 129
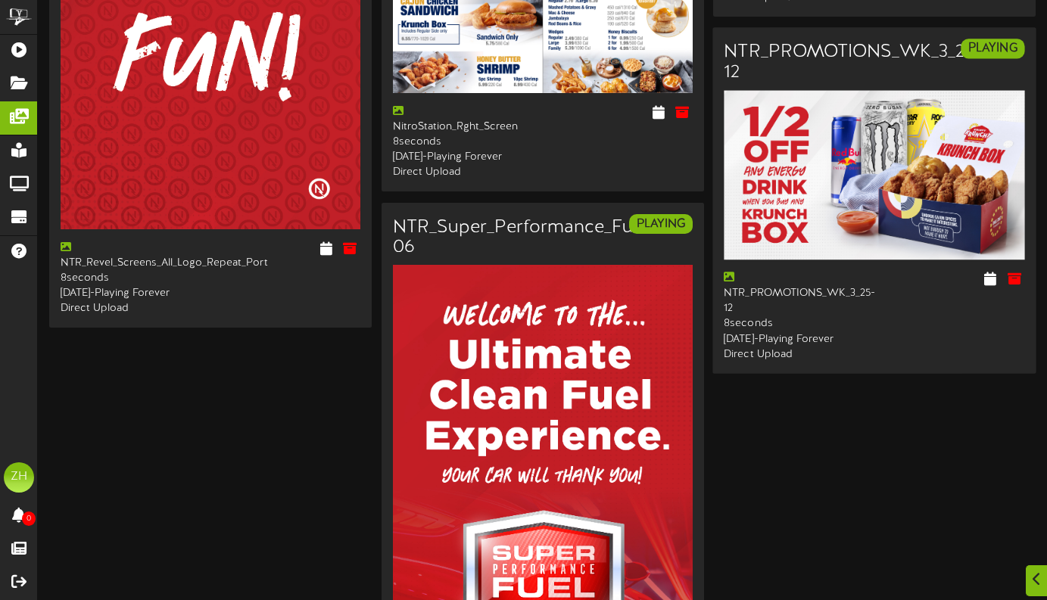
scroll to position [2468, 0]
